Goal: Navigation & Orientation: Find specific page/section

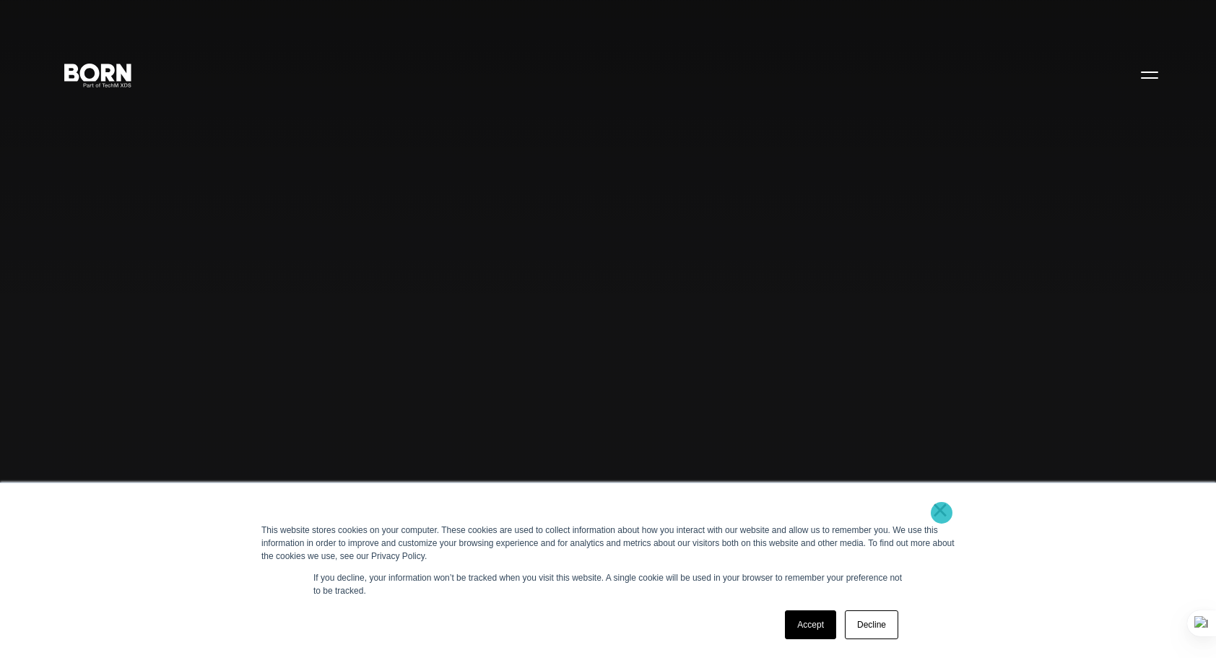
click at [942, 511] on link "×" at bounding box center [940, 509] width 17 height 13
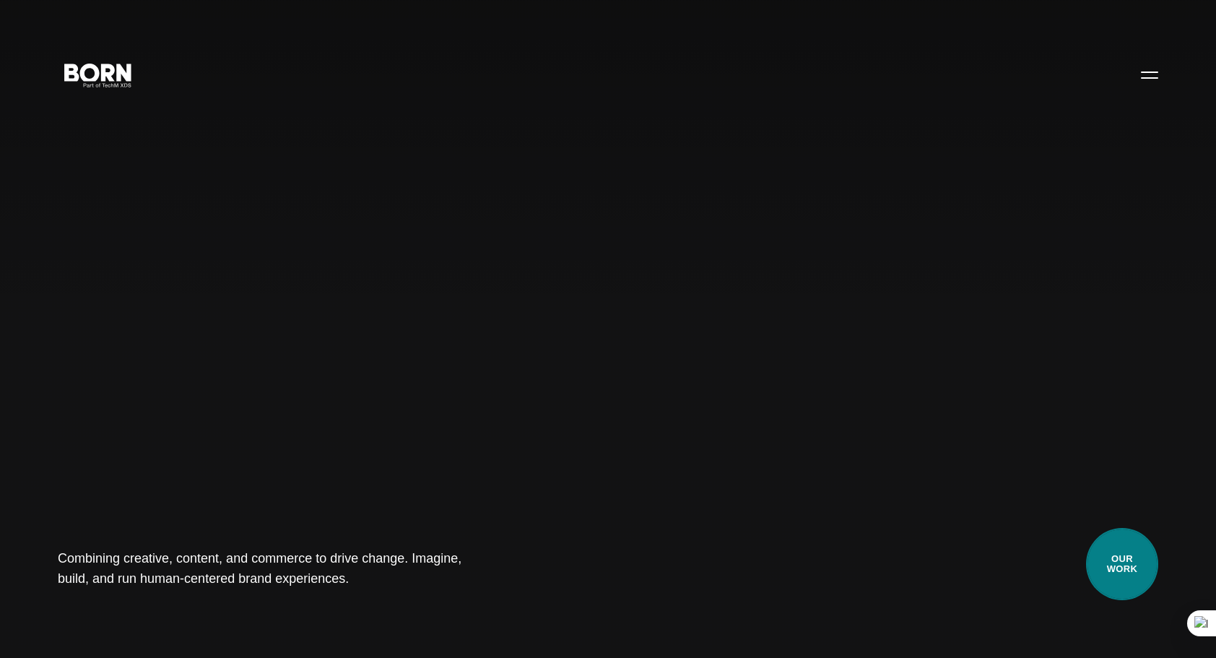
click at [1138, 563] on link "Our Work" at bounding box center [1122, 564] width 72 height 72
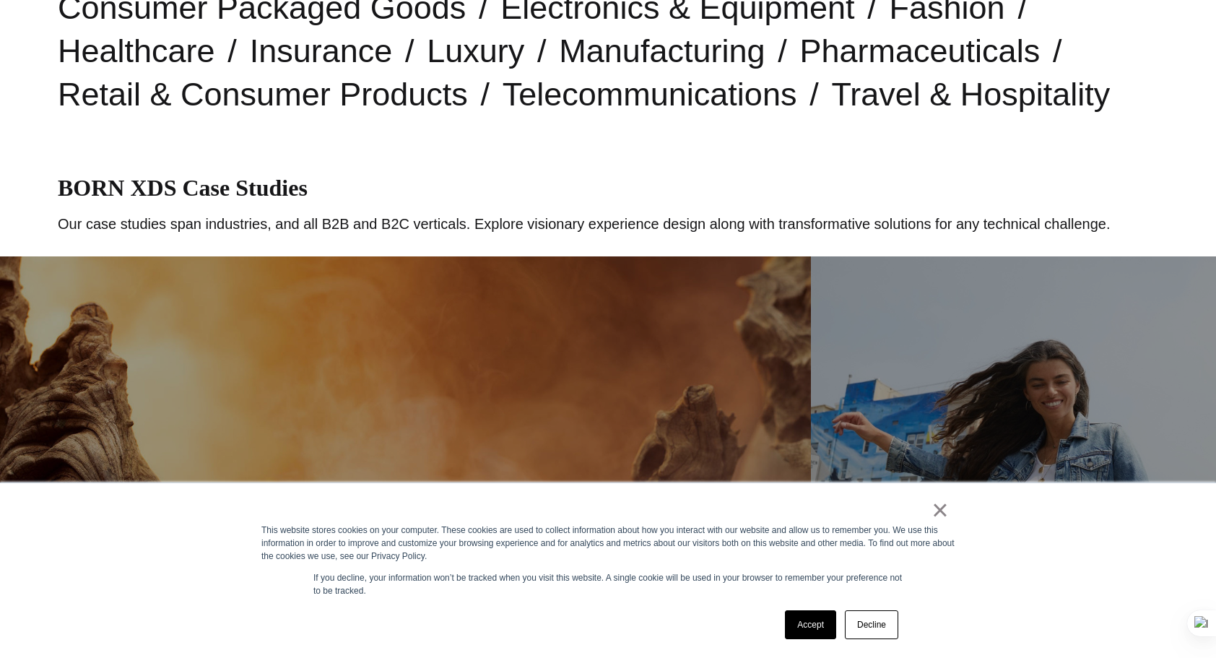
scroll to position [583, 0]
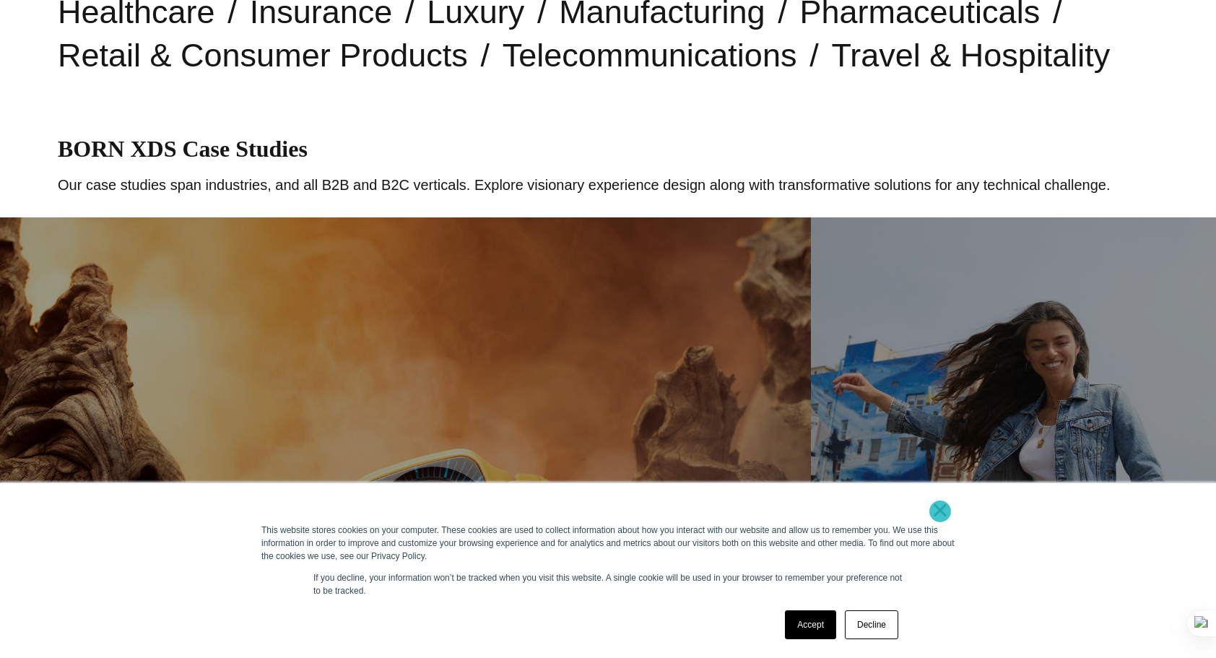
click at [940, 511] on link "×" at bounding box center [940, 509] width 17 height 13
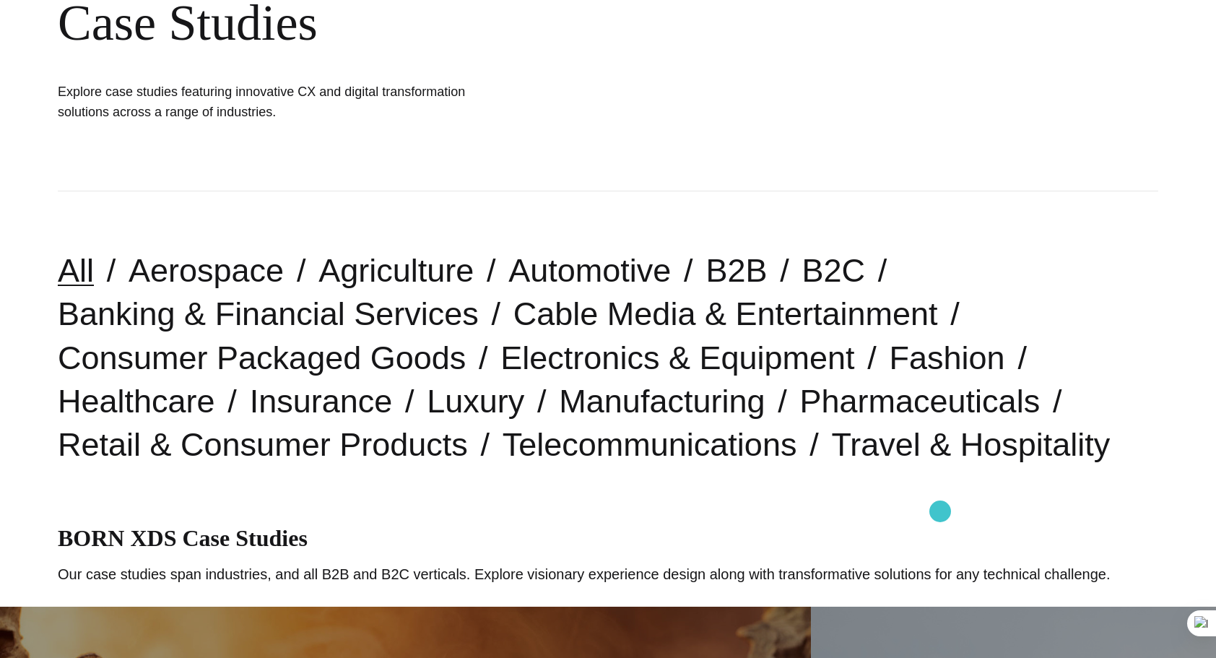
scroll to position [0, 0]
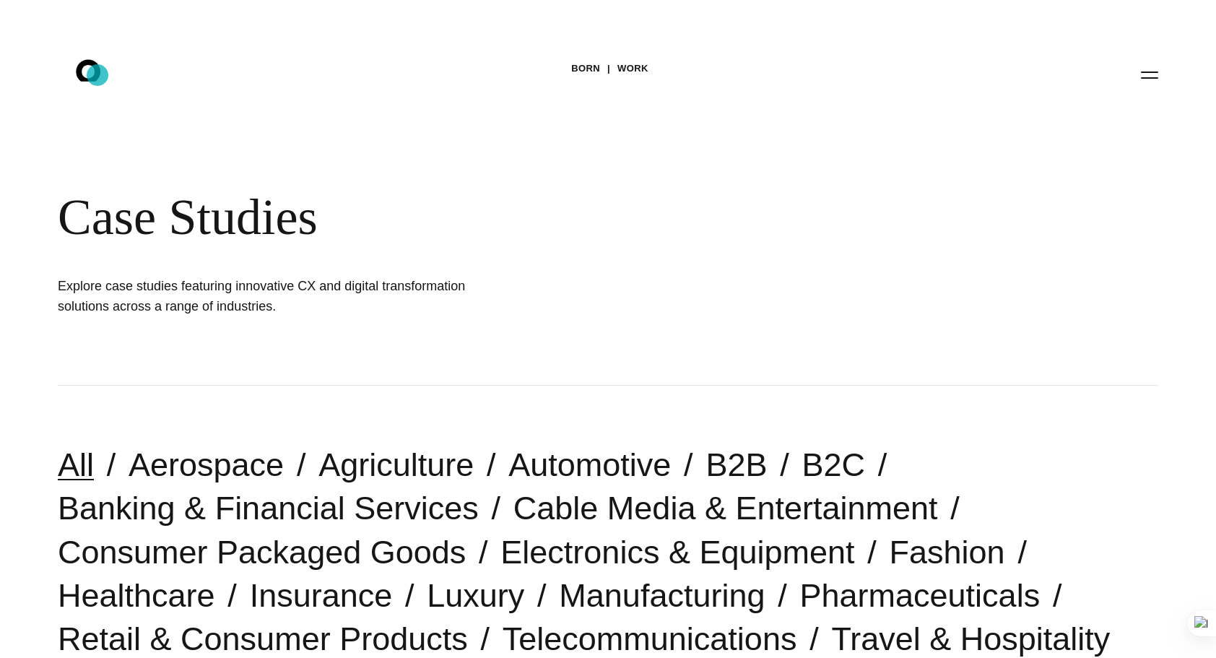
click at [97, 75] on icon at bounding box center [88, 70] width 25 height 22
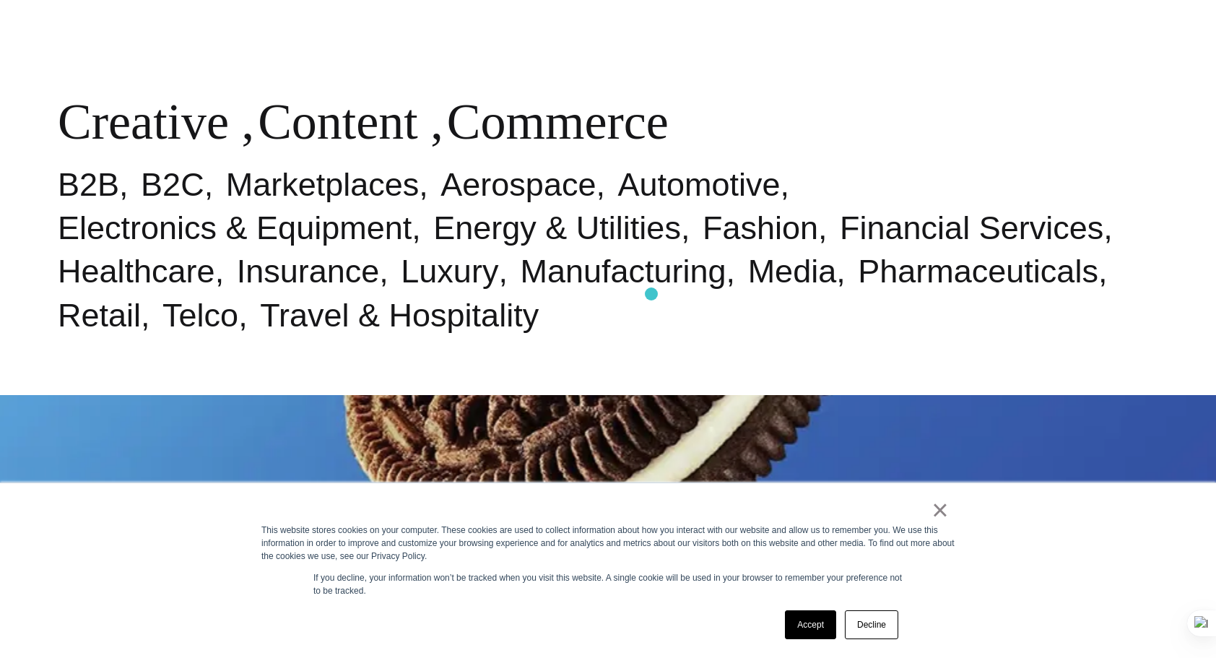
scroll to position [982, 0]
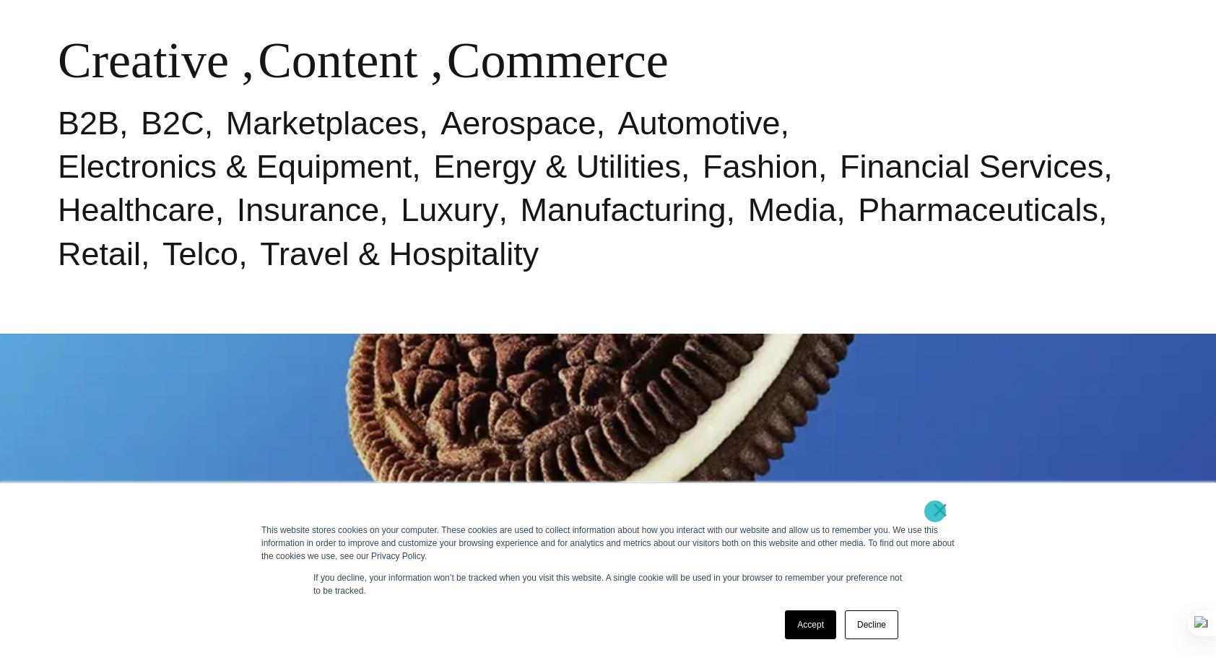
click at [934, 511] on link "×" at bounding box center [940, 509] width 17 height 13
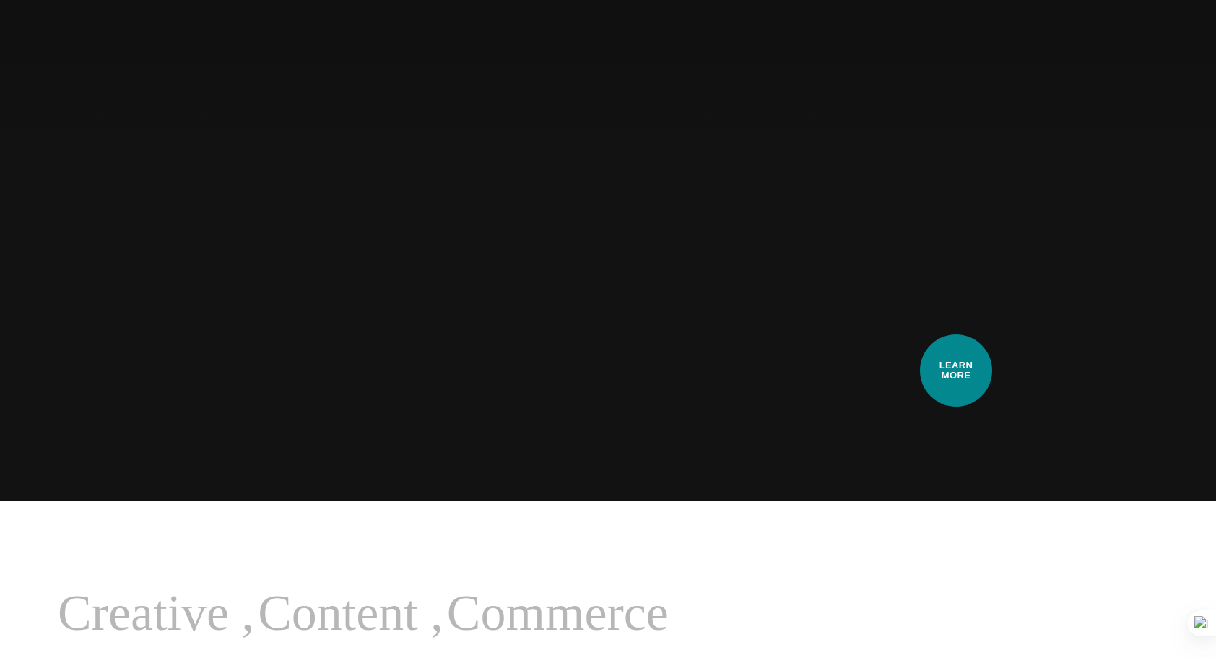
scroll to position [0, 0]
